Goal: Information Seeking & Learning: Learn about a topic

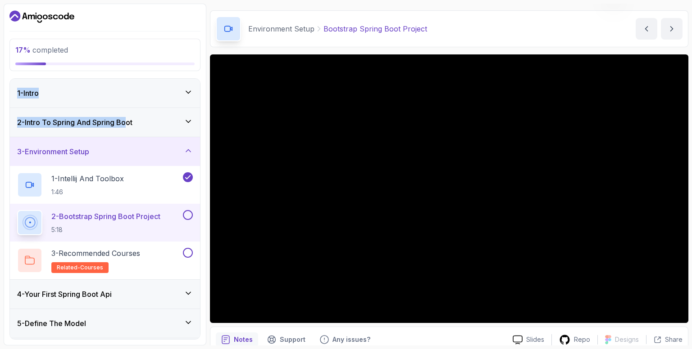
scroll to position [65, 0]
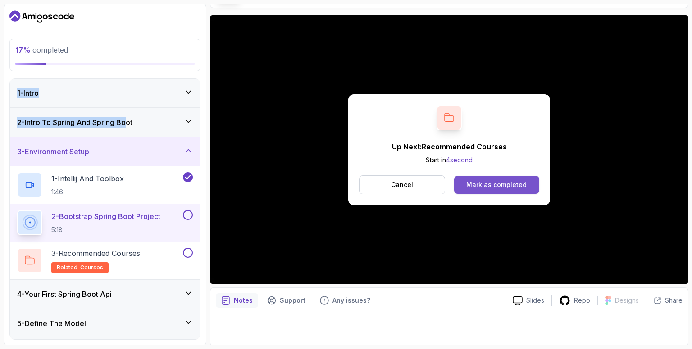
click at [521, 181] on div "Mark as completed" at bounding box center [496, 185] width 60 height 9
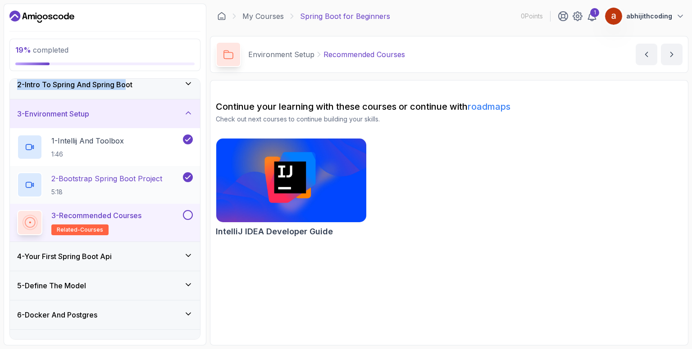
scroll to position [39, 0]
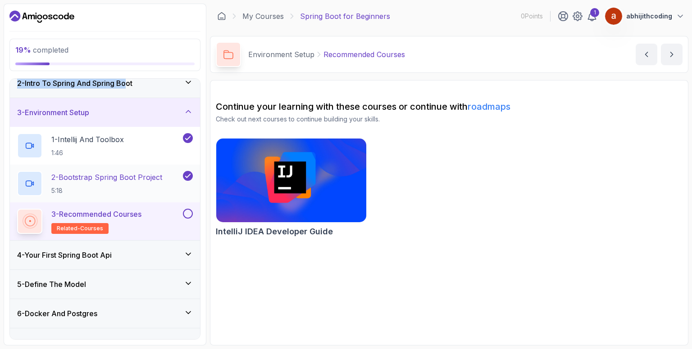
click at [153, 186] on p "5:18" at bounding box center [106, 190] width 111 height 9
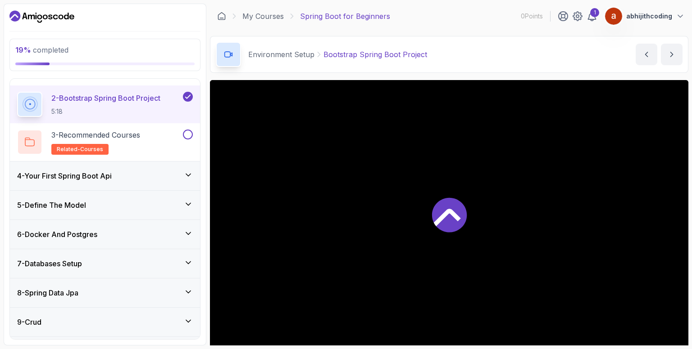
scroll to position [119, 0]
click at [161, 140] on div "3 - Recommended Courses related-courses" at bounding box center [99, 141] width 164 height 25
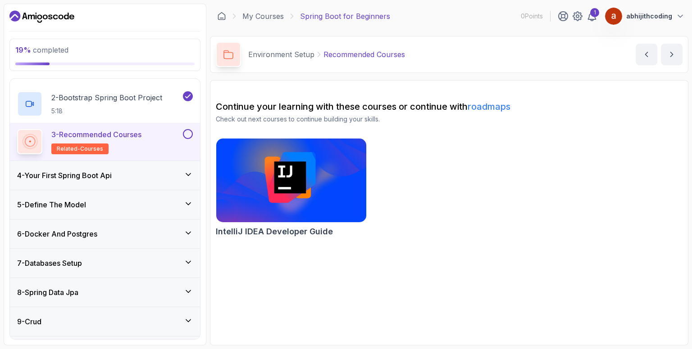
click at [161, 140] on div "3 - Recommended Courses related-courses" at bounding box center [99, 141] width 164 height 25
click at [131, 175] on div "4 - Your First Spring Boot Api" at bounding box center [105, 175] width 176 height 11
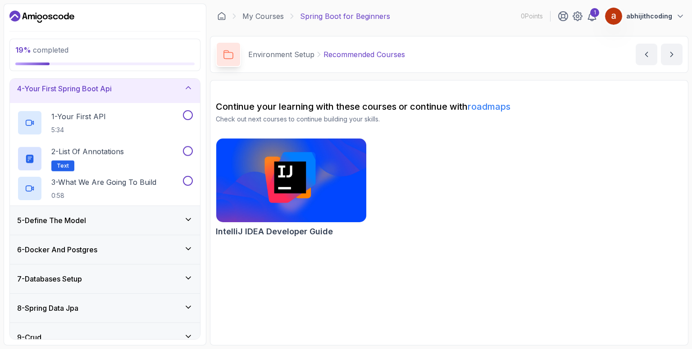
scroll to position [88, 0]
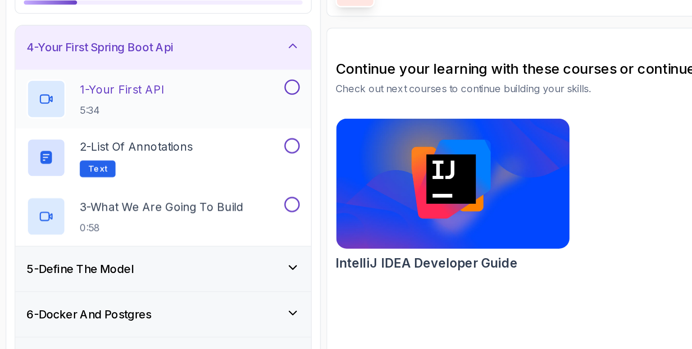
click at [140, 125] on div "1 - Your First API 5:34" at bounding box center [99, 125] width 164 height 25
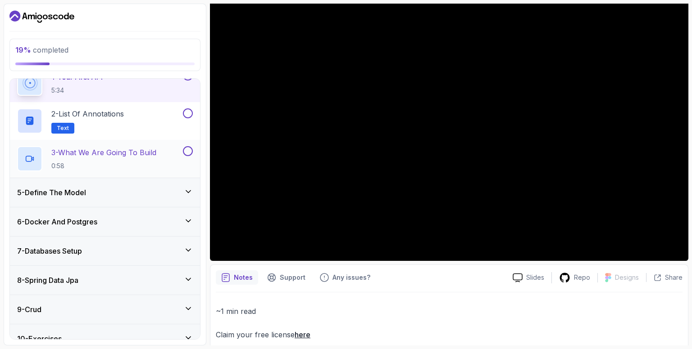
scroll to position [202, 0]
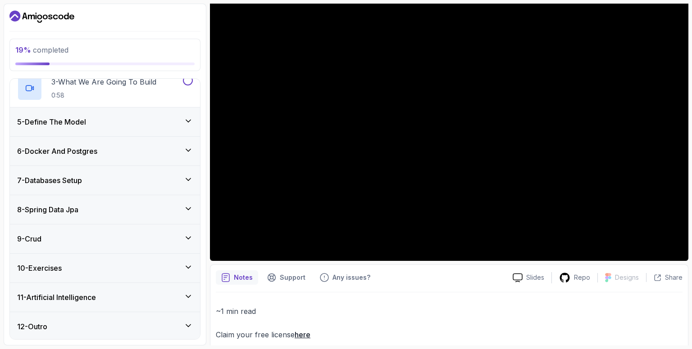
click at [77, 330] on div "12 - Outro" at bounding box center [105, 326] width 176 height 11
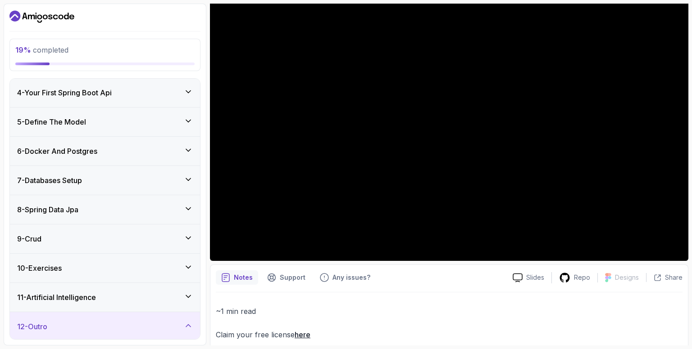
scroll to position [164, 0]
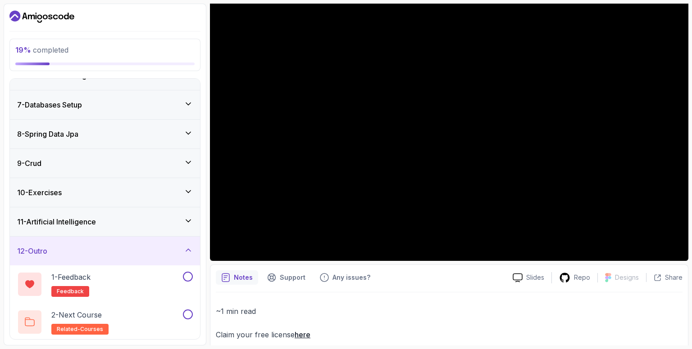
click at [144, 208] on div "11 - Artificial Intelligence" at bounding box center [105, 222] width 190 height 29
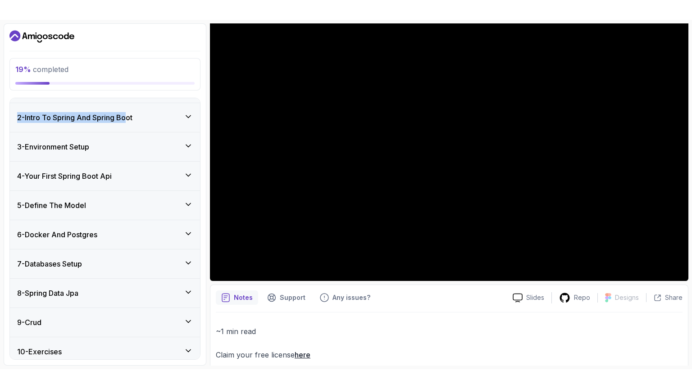
scroll to position [0, 0]
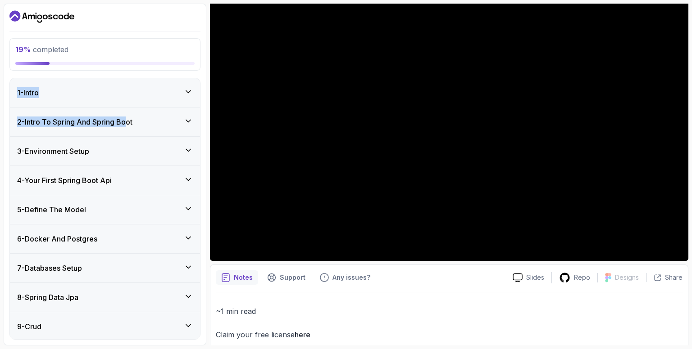
click at [145, 181] on div "4 - Your First Spring Boot Api" at bounding box center [105, 180] width 176 height 11
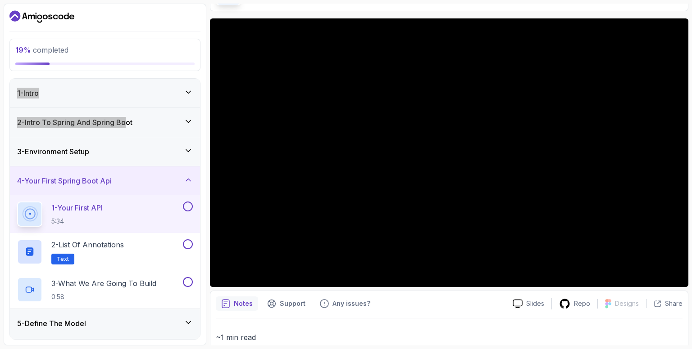
scroll to position [88, 0]
